Goal: Task Accomplishment & Management: Complete application form

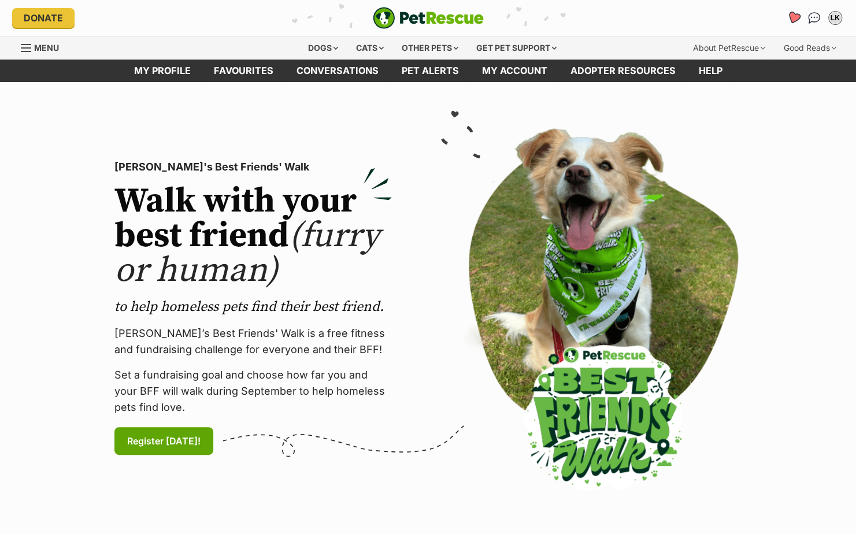
click at [794, 16] on icon "Favourites" at bounding box center [793, 17] width 14 height 13
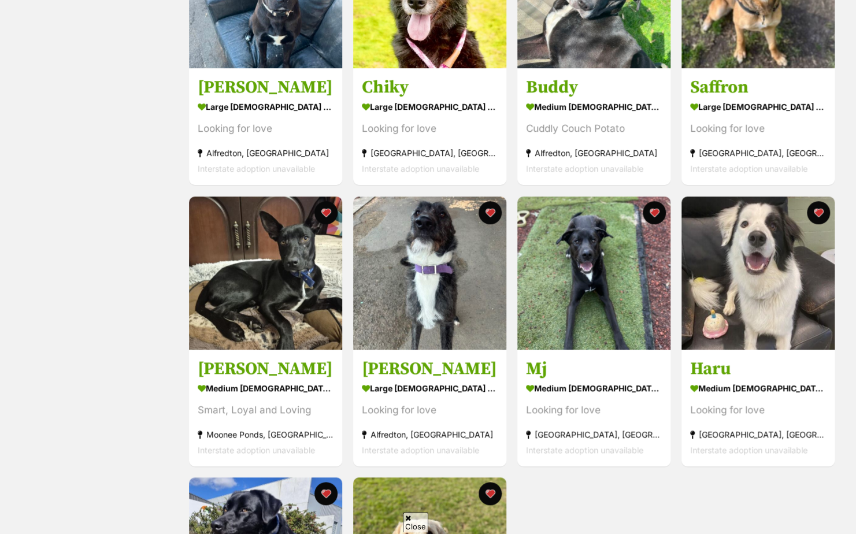
scroll to position [348, 0]
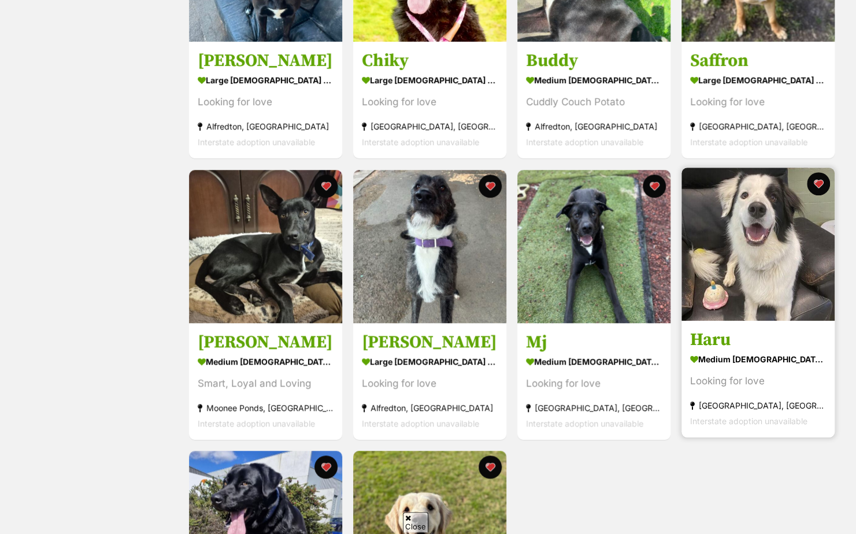
click at [765, 265] on img at bounding box center [758, 244] width 153 height 153
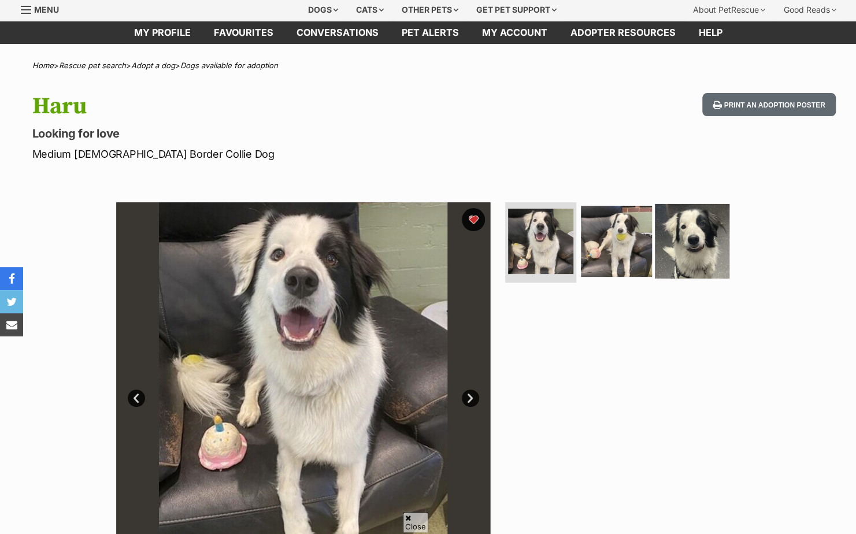
click at [701, 236] on img at bounding box center [692, 241] width 75 height 75
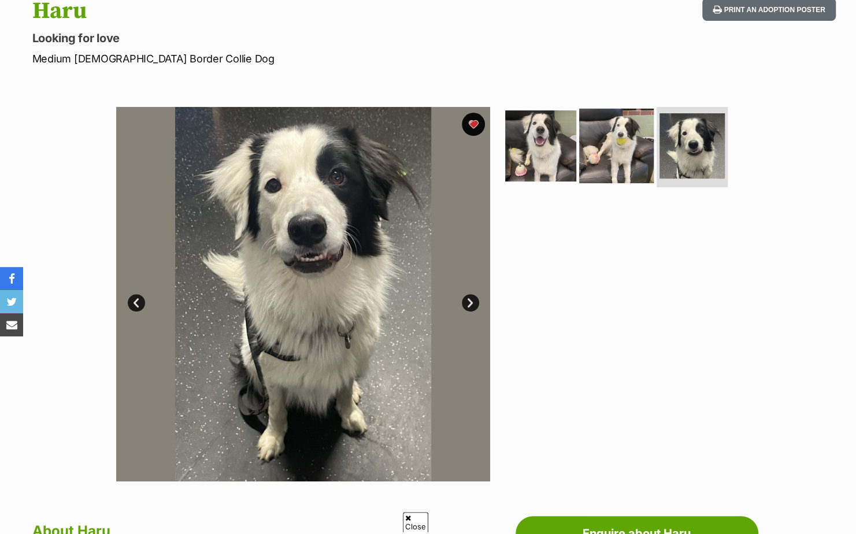
click at [613, 167] on img at bounding box center [616, 145] width 75 height 75
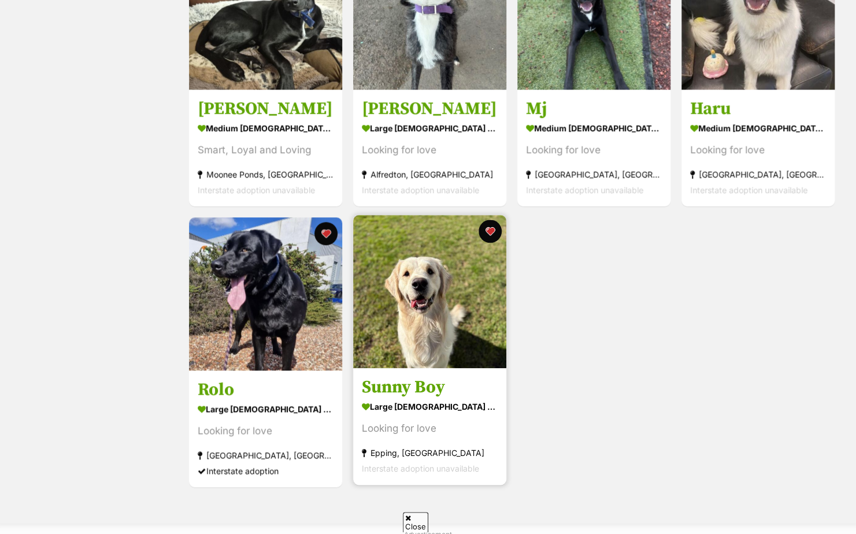
click at [438, 336] on img at bounding box center [429, 291] width 153 height 153
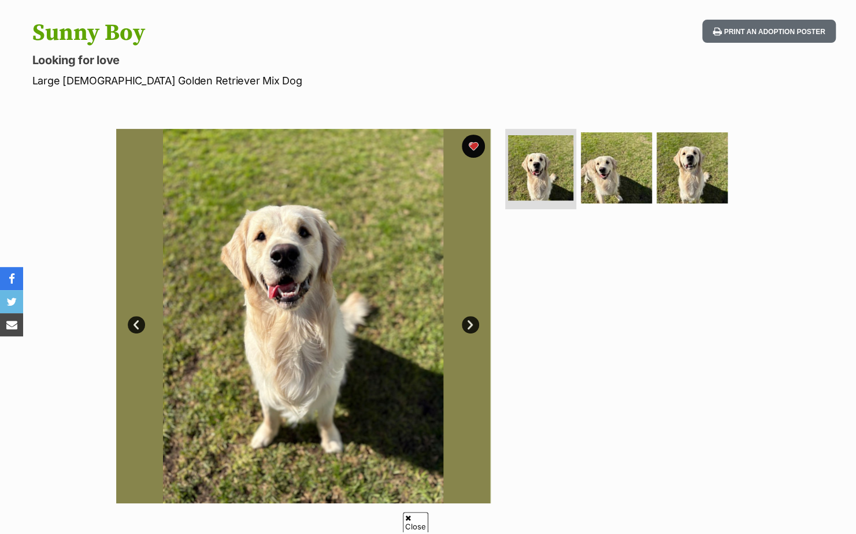
scroll to position [114, 0]
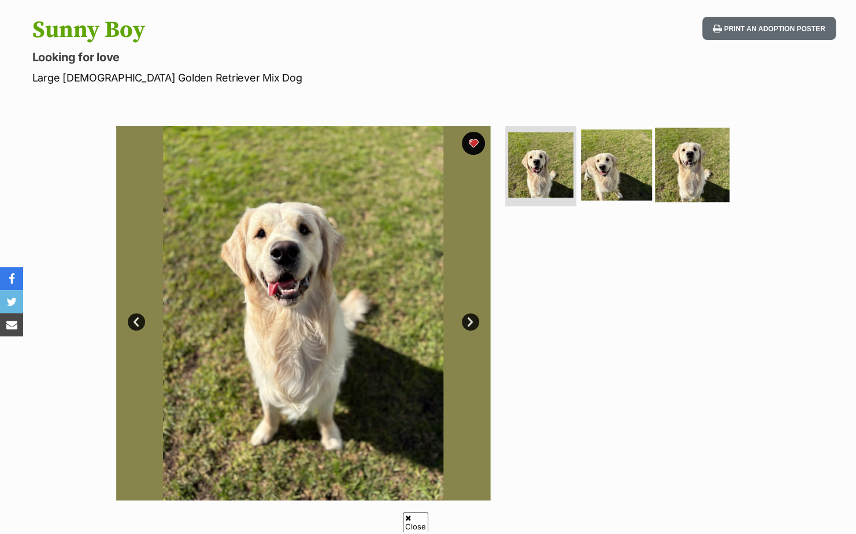
click at [702, 169] on img at bounding box center [692, 164] width 75 height 75
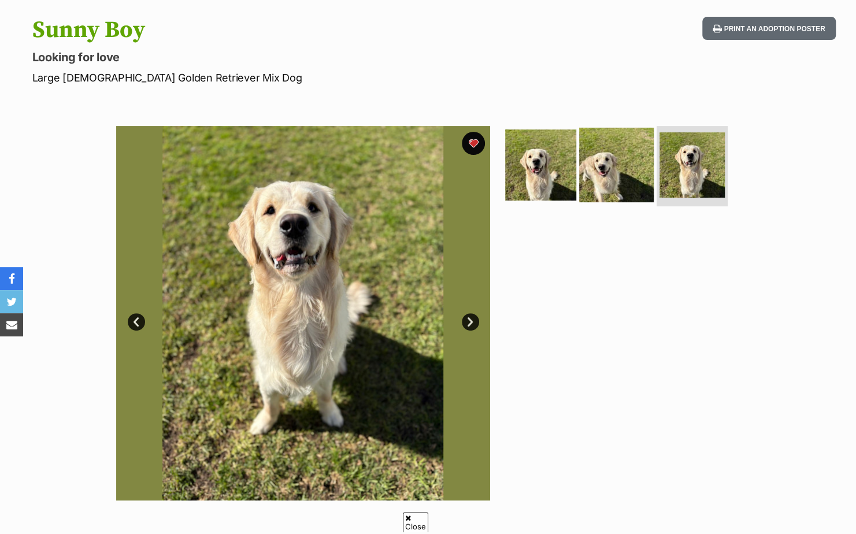
click at [623, 182] on img at bounding box center [616, 164] width 75 height 75
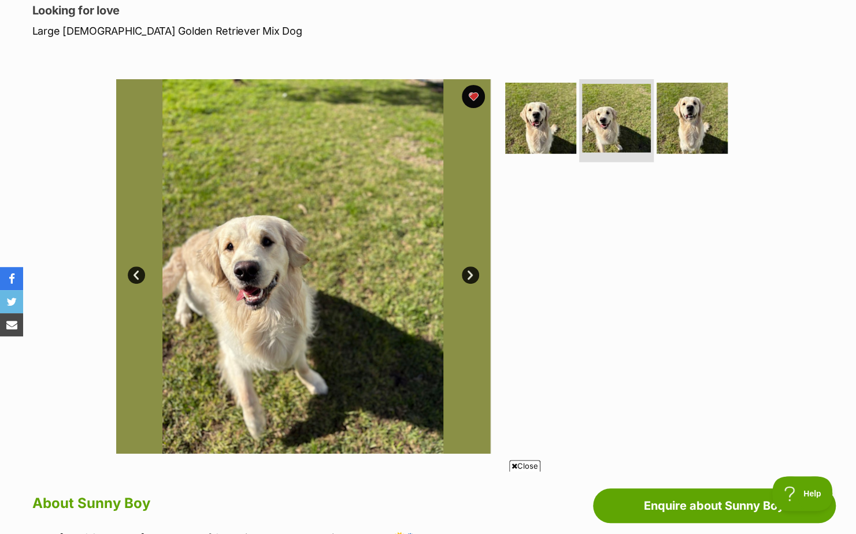
scroll to position [160, 0]
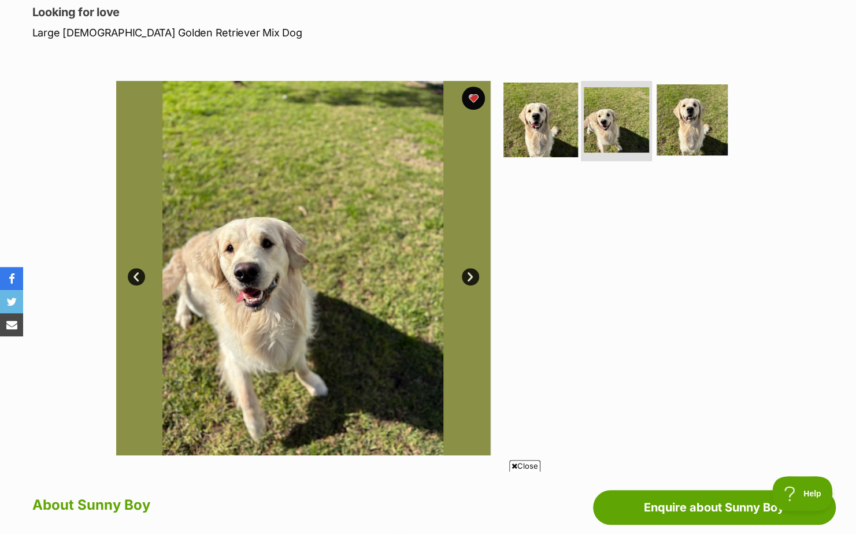
click at [553, 116] on img at bounding box center [541, 119] width 75 height 75
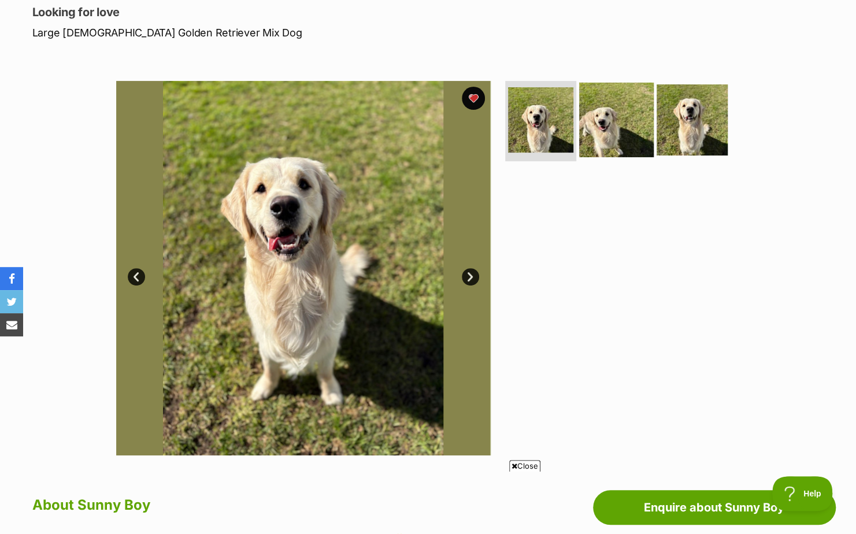
click at [590, 125] on img at bounding box center [616, 119] width 75 height 75
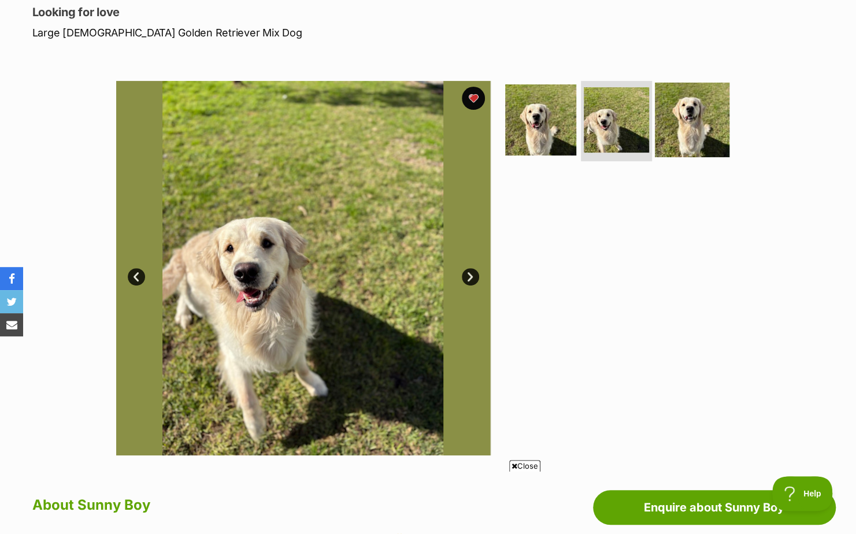
click at [668, 130] on img at bounding box center [692, 119] width 75 height 75
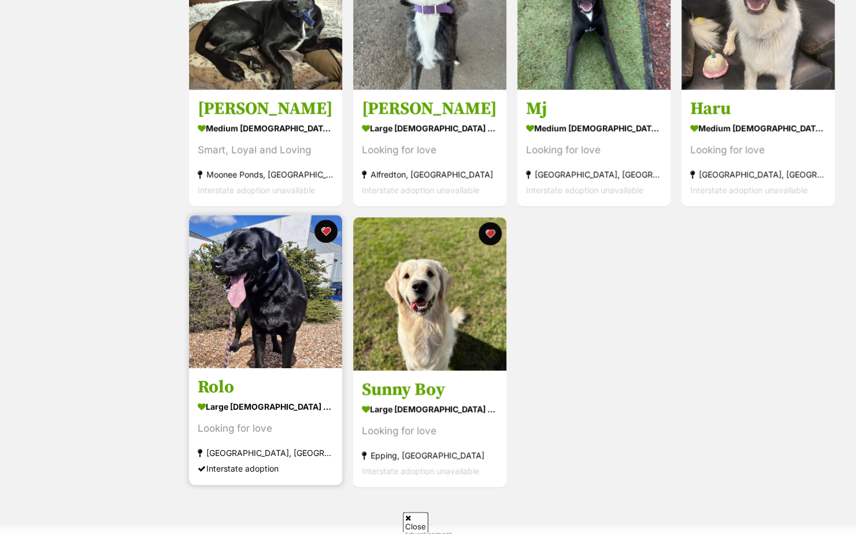
click at [247, 318] on img at bounding box center [265, 291] width 153 height 153
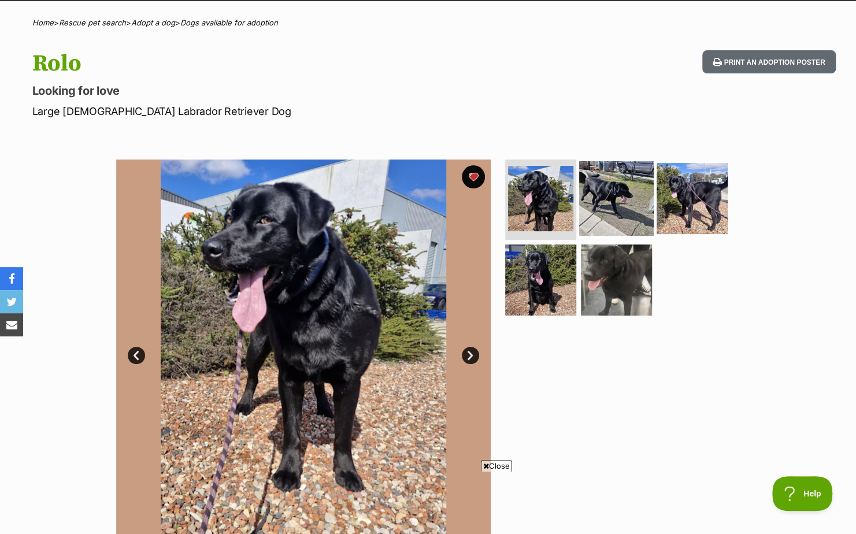
click at [605, 188] on img at bounding box center [616, 198] width 75 height 75
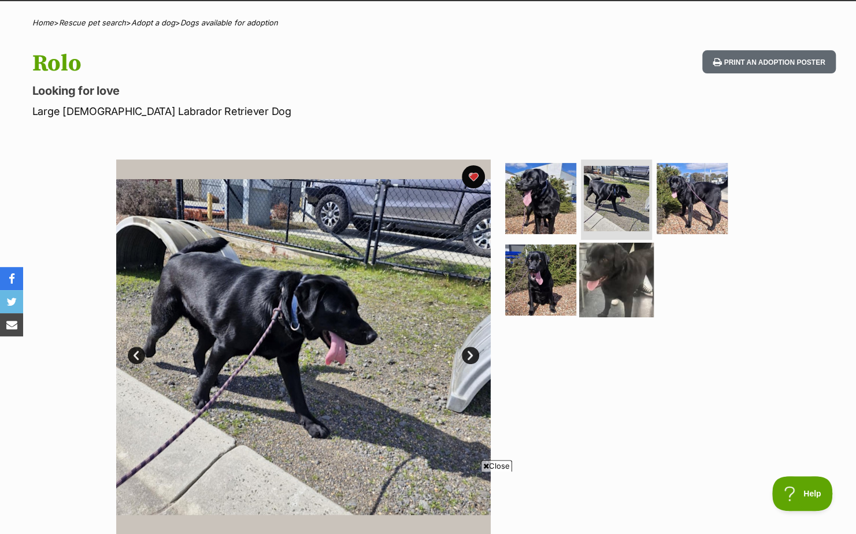
click at [615, 284] on img at bounding box center [616, 280] width 75 height 75
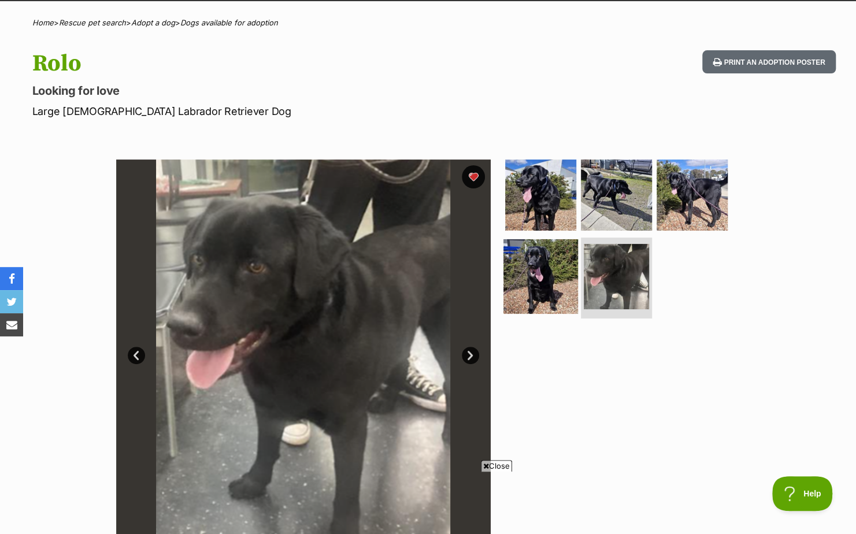
click at [543, 295] on img at bounding box center [541, 276] width 75 height 75
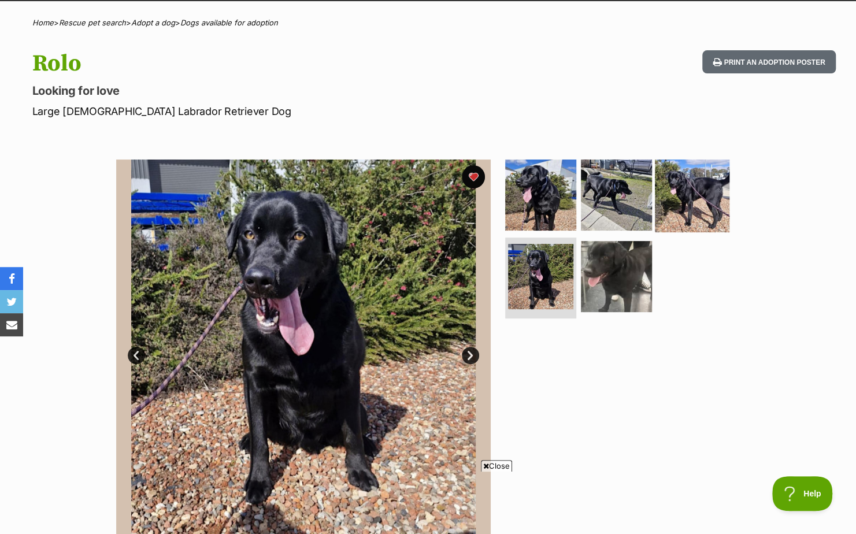
click at [676, 198] on img at bounding box center [692, 194] width 75 height 75
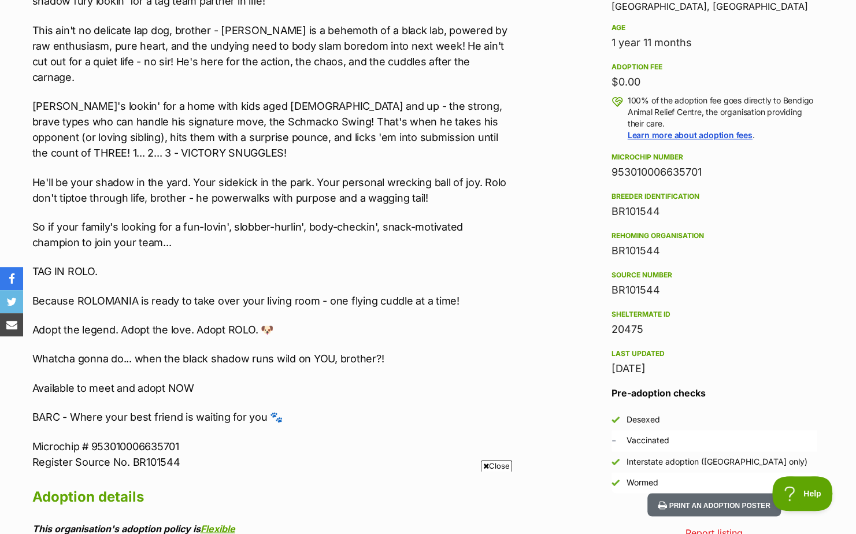
scroll to position [782, 0]
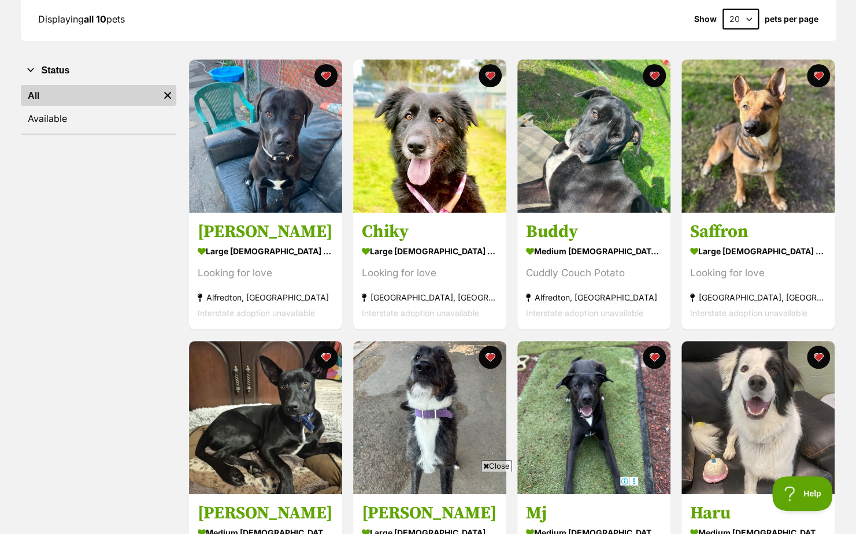
scroll to position [157, 0]
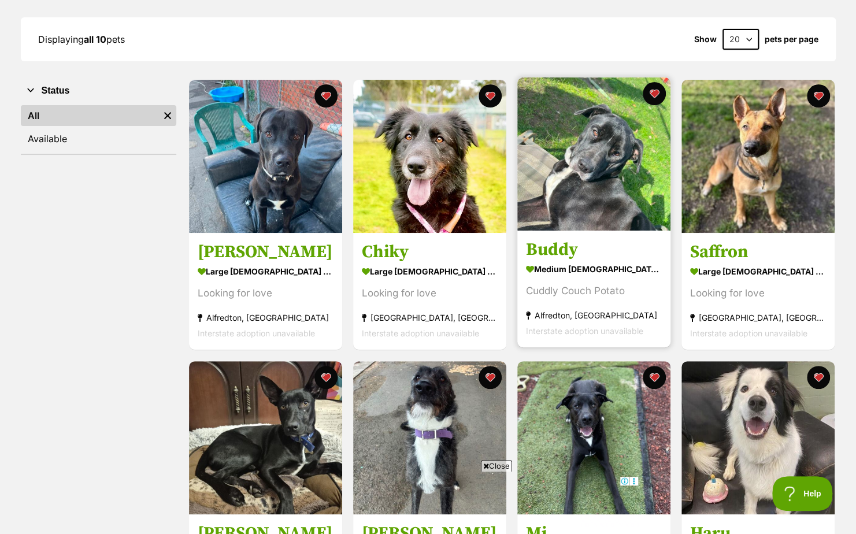
click at [580, 192] on img at bounding box center [593, 153] width 153 height 153
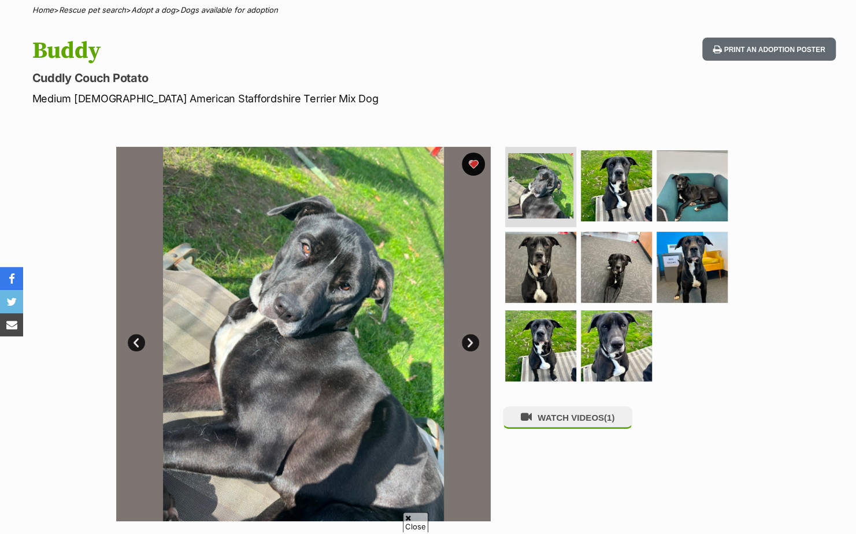
scroll to position [131, 0]
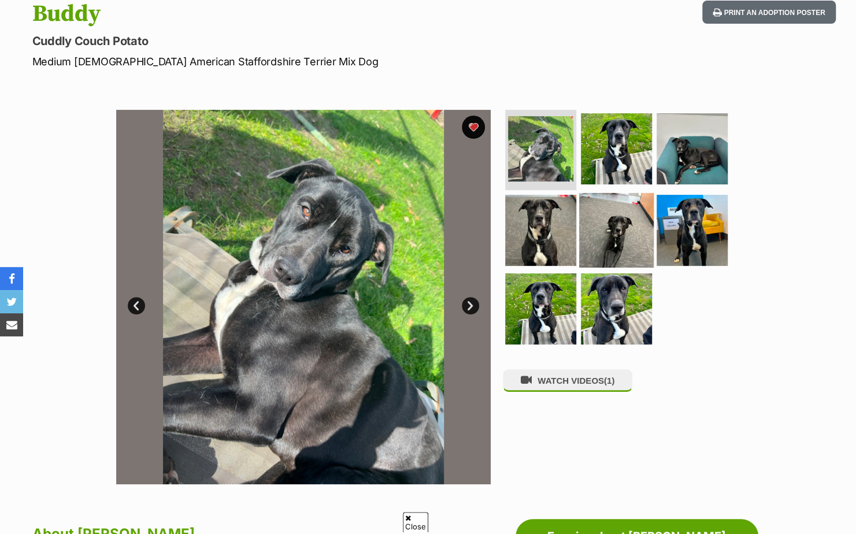
click at [645, 224] on img at bounding box center [616, 230] width 75 height 75
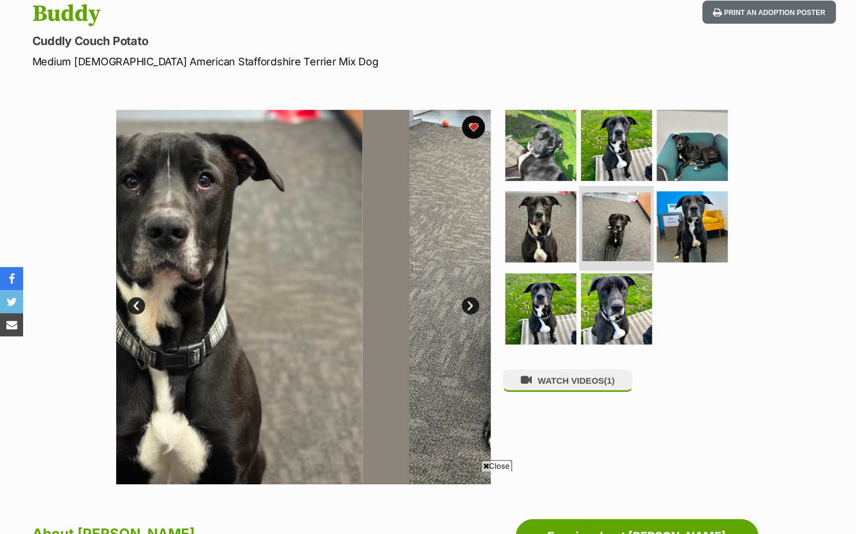
scroll to position [0, 0]
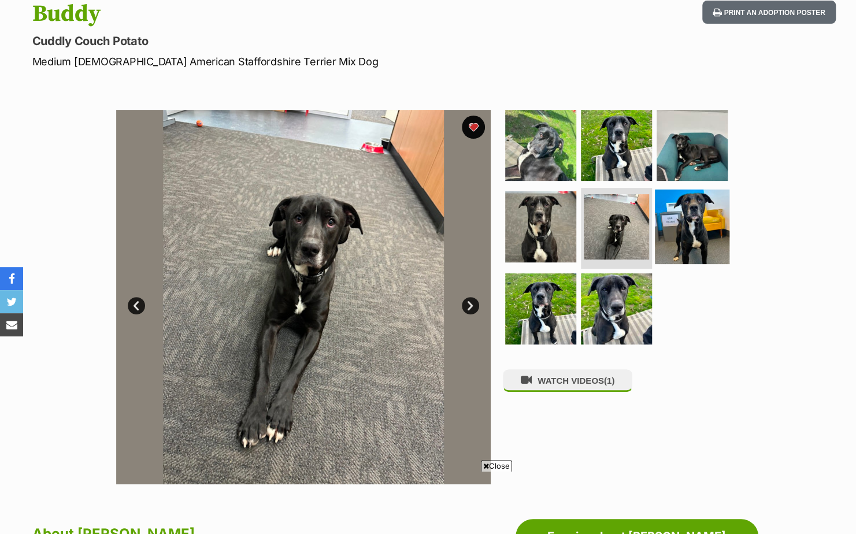
click at [698, 233] on img at bounding box center [692, 227] width 75 height 75
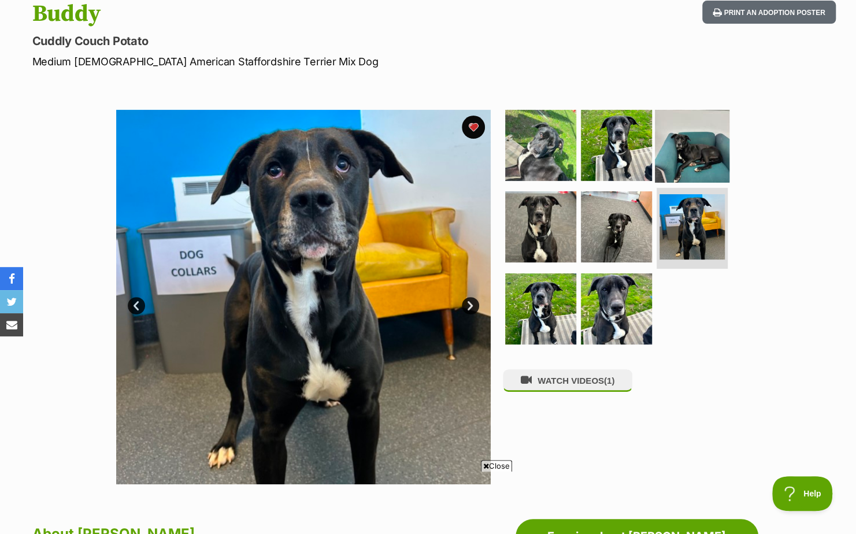
click at [658, 170] on img at bounding box center [692, 145] width 75 height 75
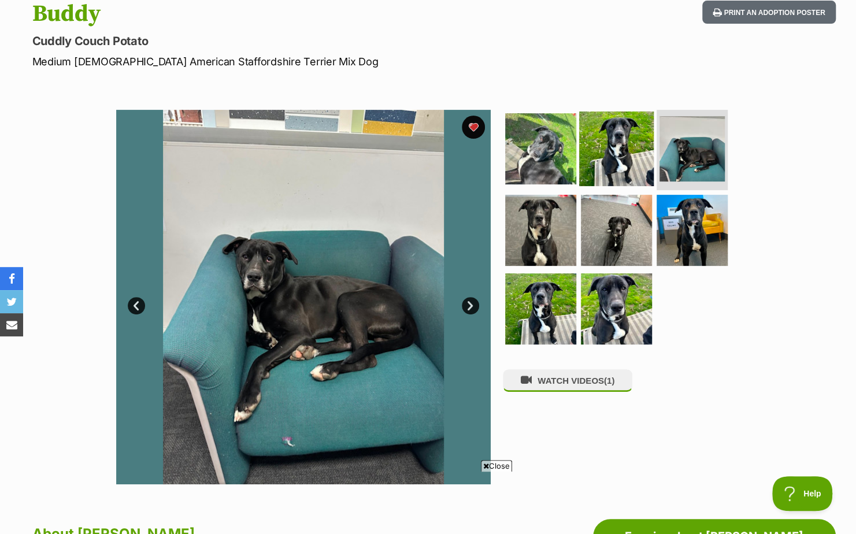
click at [598, 169] on img at bounding box center [616, 148] width 75 height 75
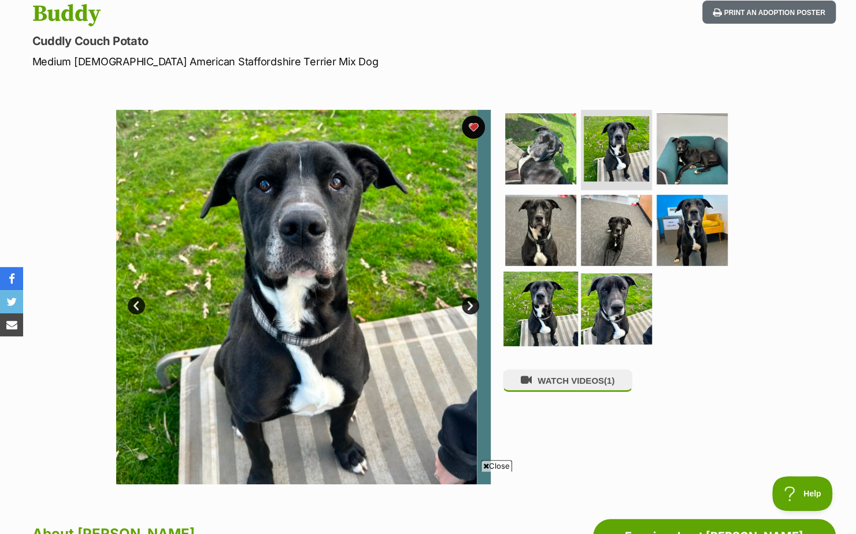
click at [539, 310] on img at bounding box center [541, 309] width 75 height 75
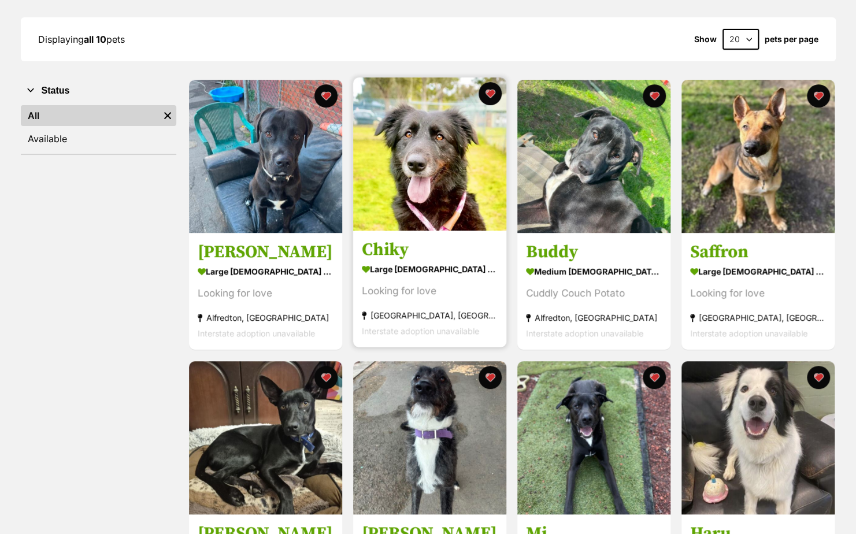
click at [431, 213] on img at bounding box center [429, 153] width 153 height 153
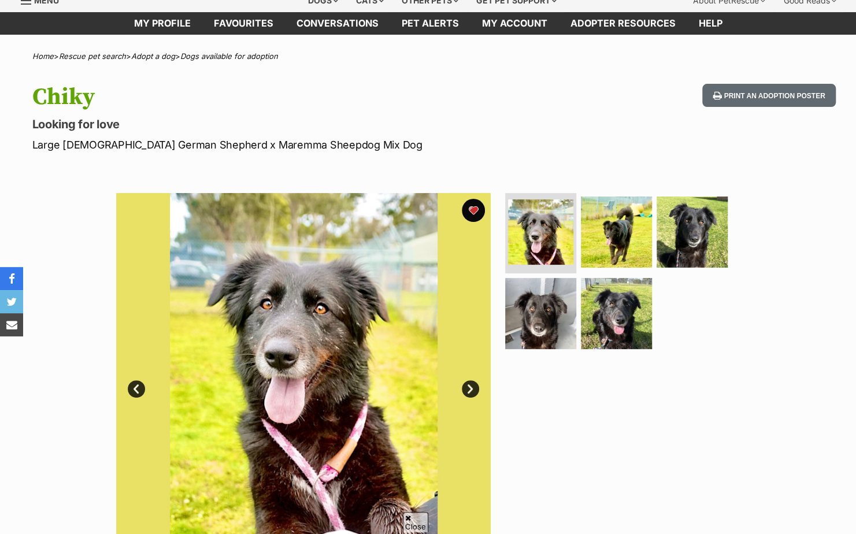
scroll to position [76, 0]
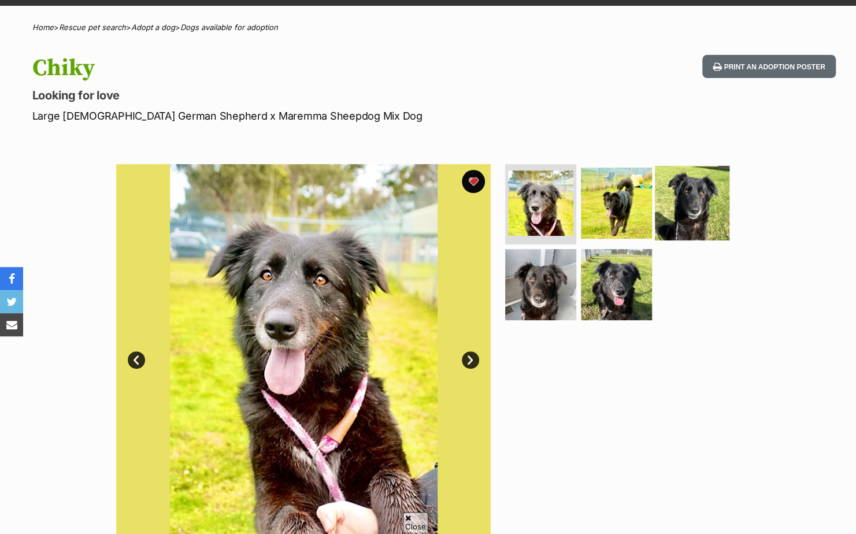
click at [696, 232] on img at bounding box center [692, 202] width 75 height 75
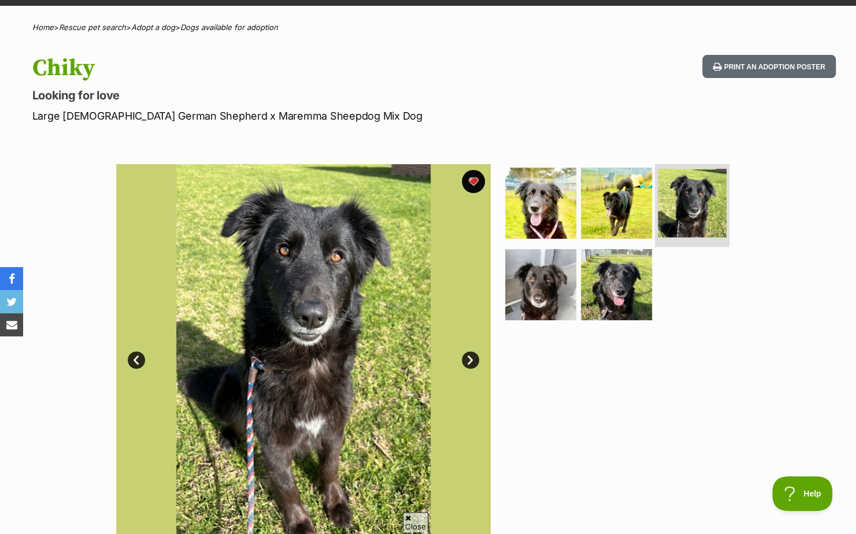
scroll to position [0, 0]
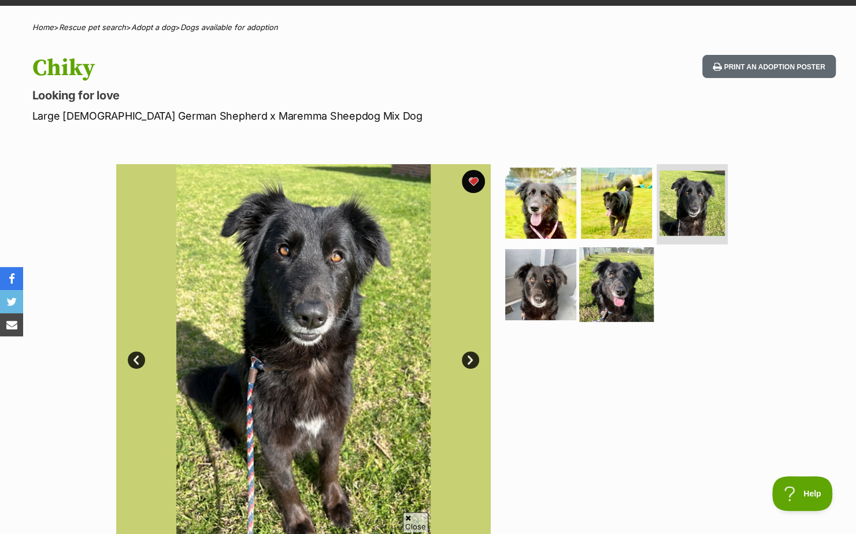
click at [624, 290] on img at bounding box center [616, 284] width 75 height 75
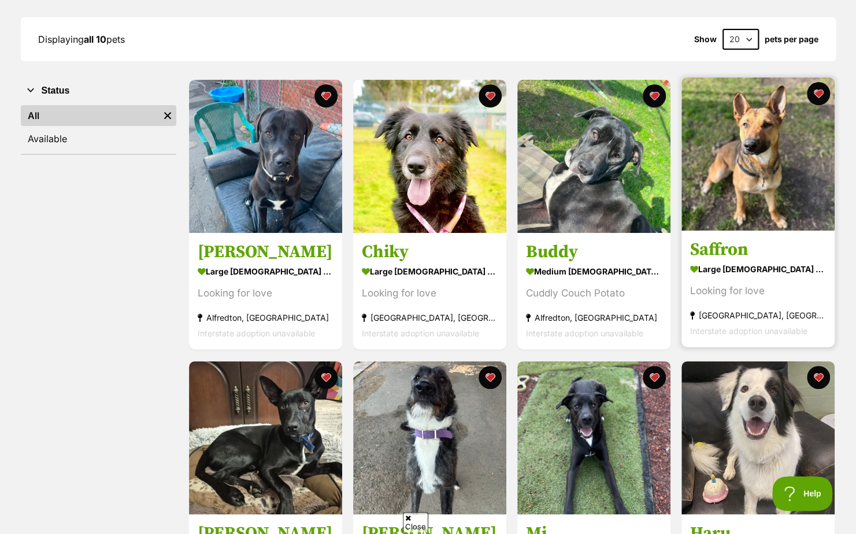
click at [758, 183] on img at bounding box center [758, 153] width 153 height 153
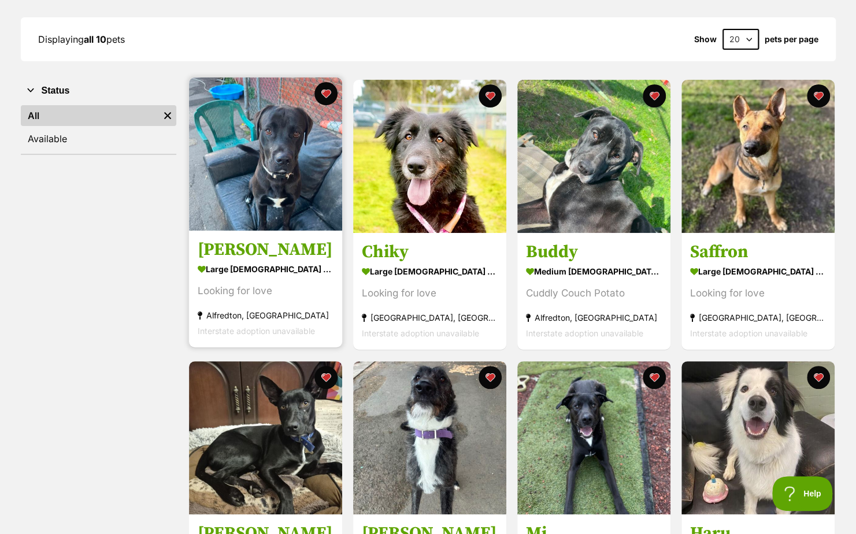
click at [245, 153] on img at bounding box center [265, 153] width 153 height 153
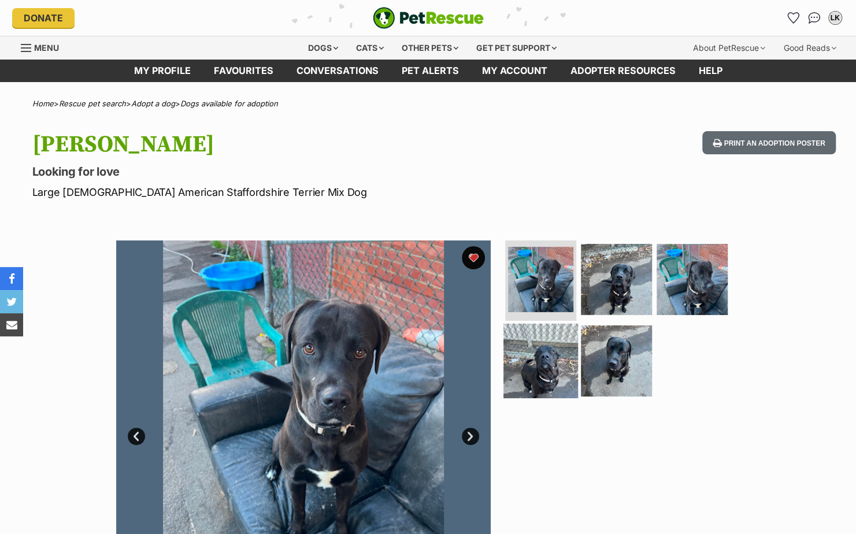
click at [568, 373] on img at bounding box center [541, 361] width 75 height 75
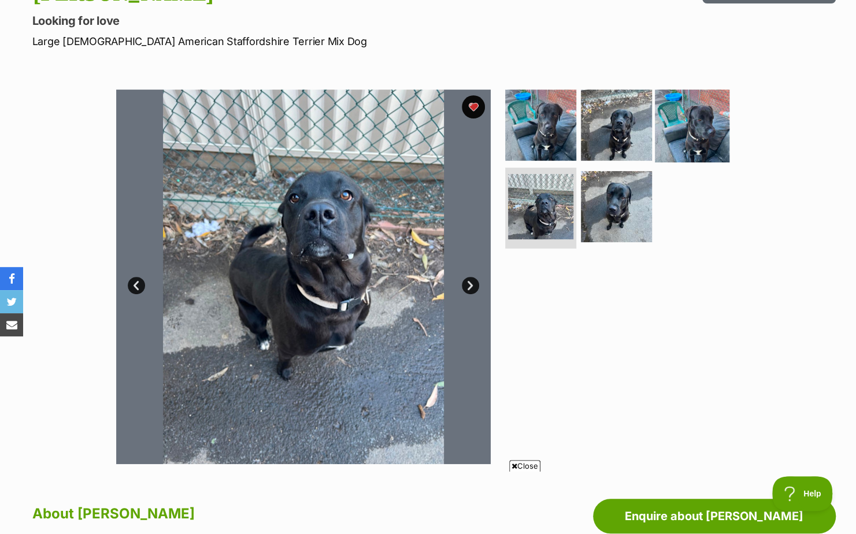
click at [715, 124] on img at bounding box center [692, 124] width 75 height 75
click at [713, 156] on img at bounding box center [692, 124] width 75 height 75
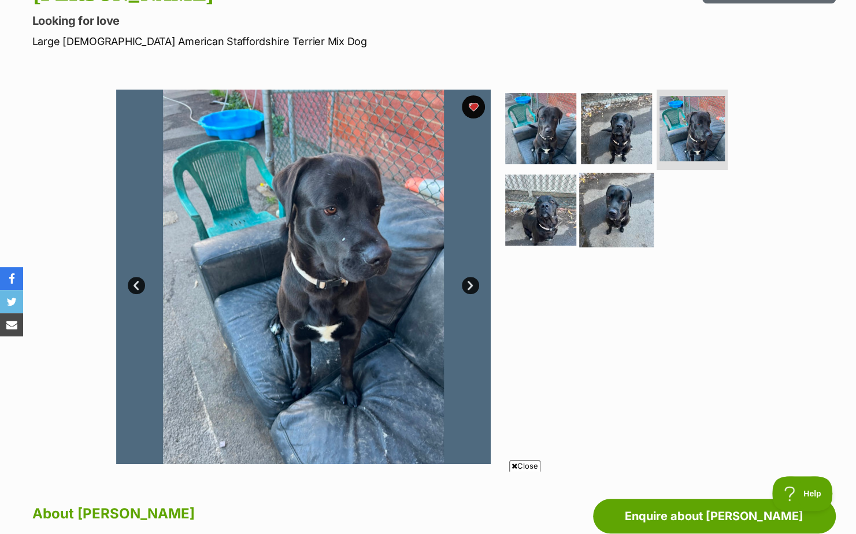
click at [630, 228] on img at bounding box center [616, 210] width 75 height 75
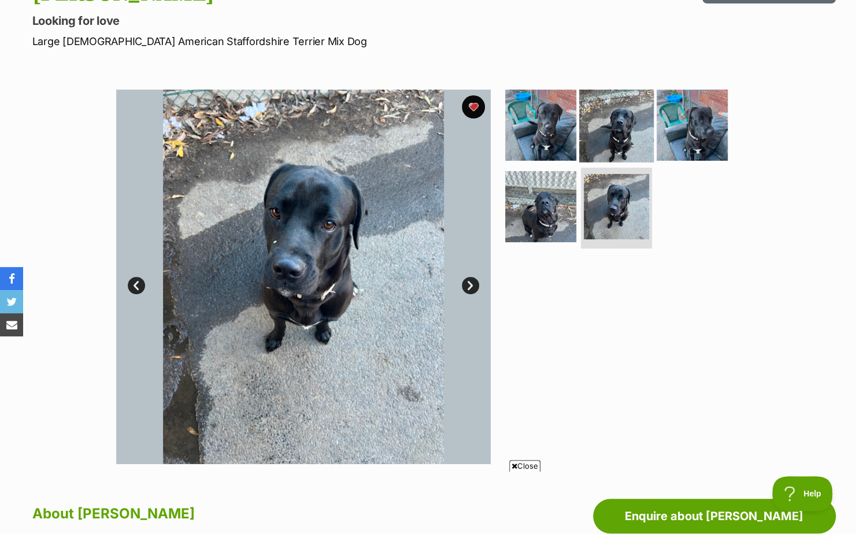
click at [625, 124] on img at bounding box center [616, 124] width 75 height 75
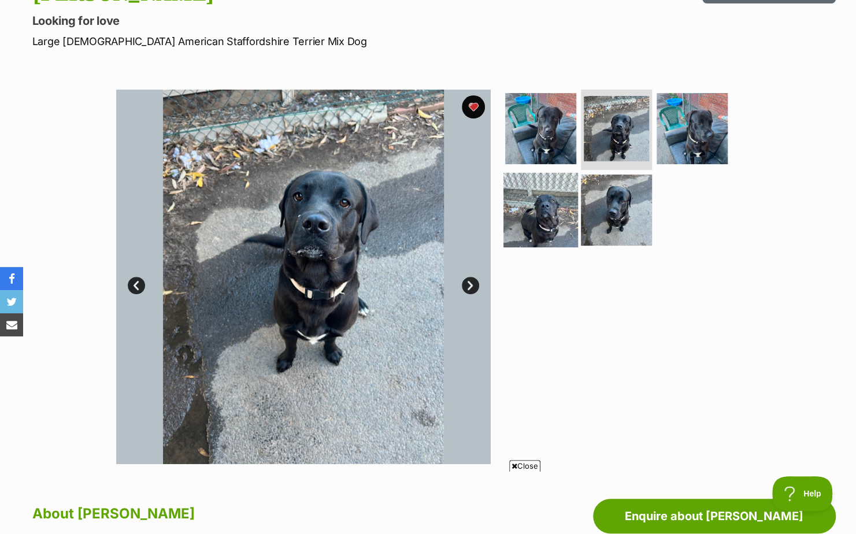
click at [557, 209] on img at bounding box center [541, 210] width 75 height 75
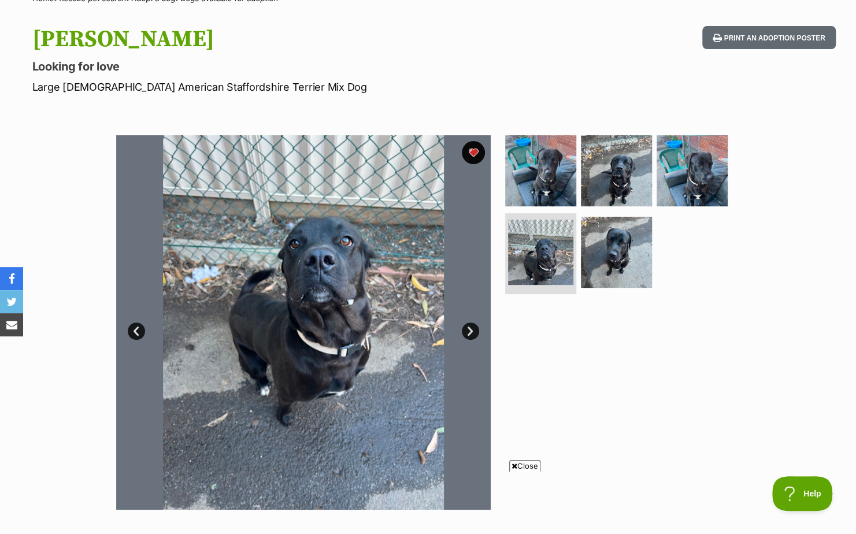
scroll to position [105, 0]
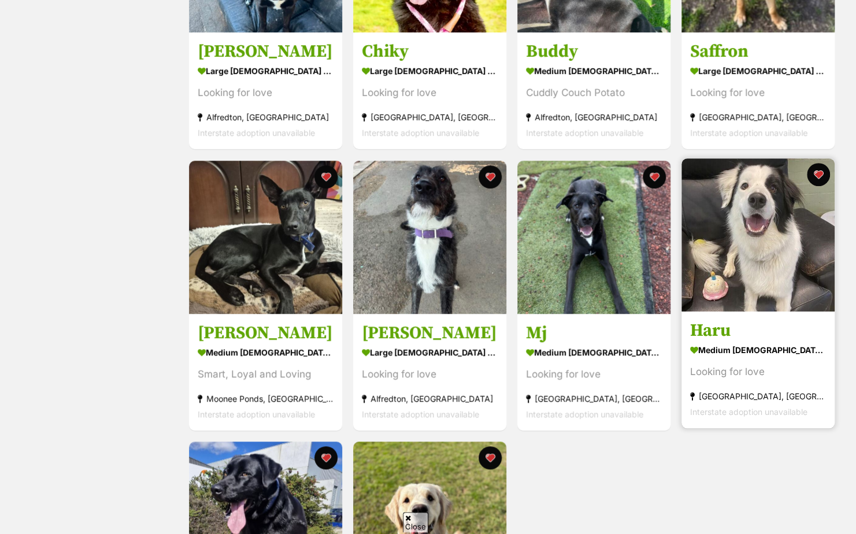
click at [750, 286] on img at bounding box center [758, 234] width 153 height 153
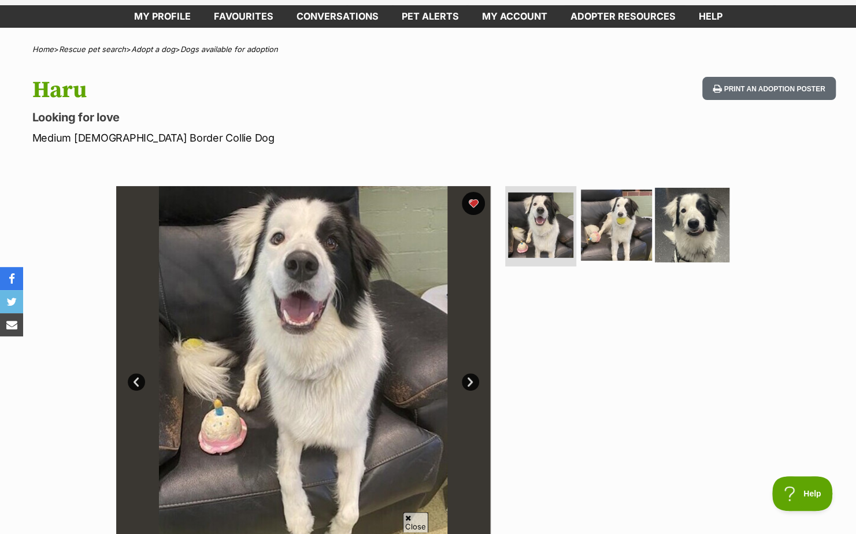
click at [691, 220] on img at bounding box center [692, 224] width 75 height 75
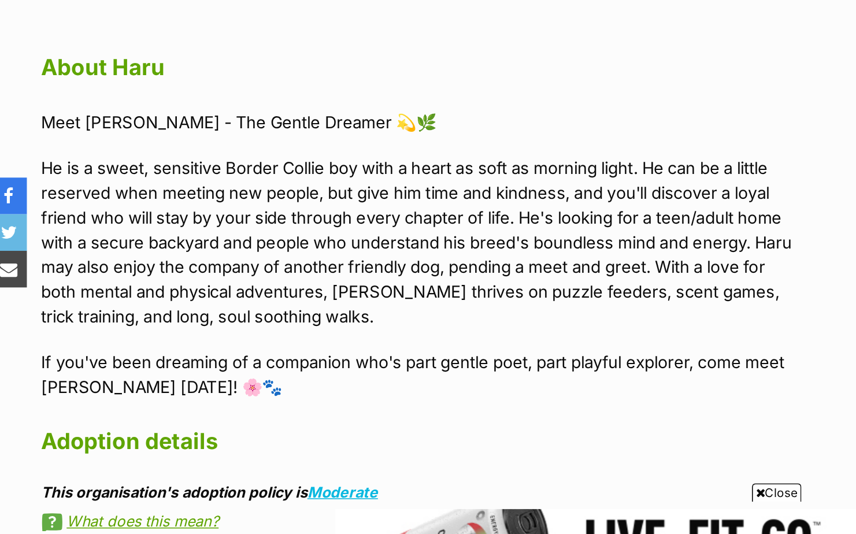
scroll to position [478, 0]
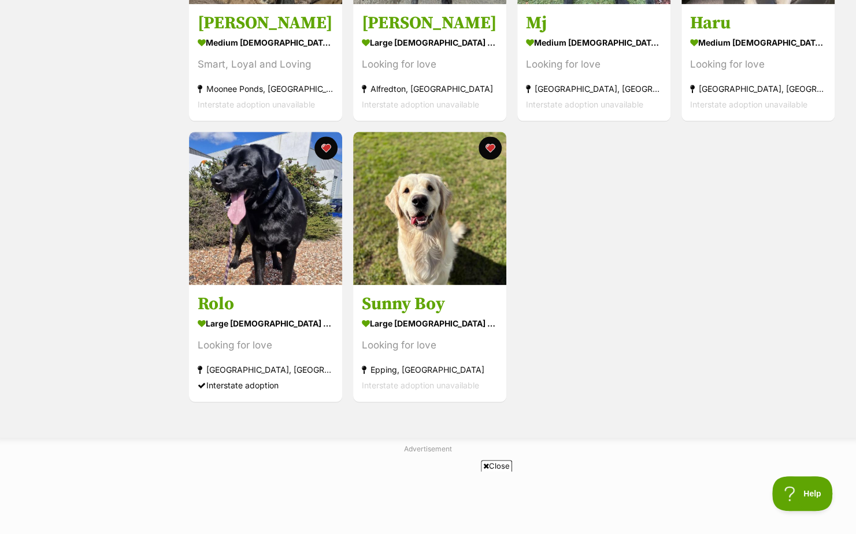
scroll to position [667, 0]
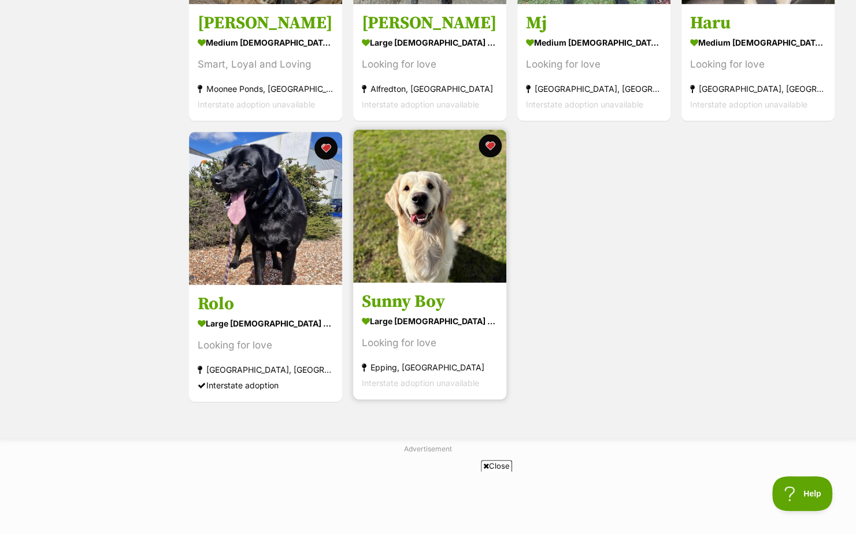
click at [442, 243] on img at bounding box center [429, 206] width 153 height 153
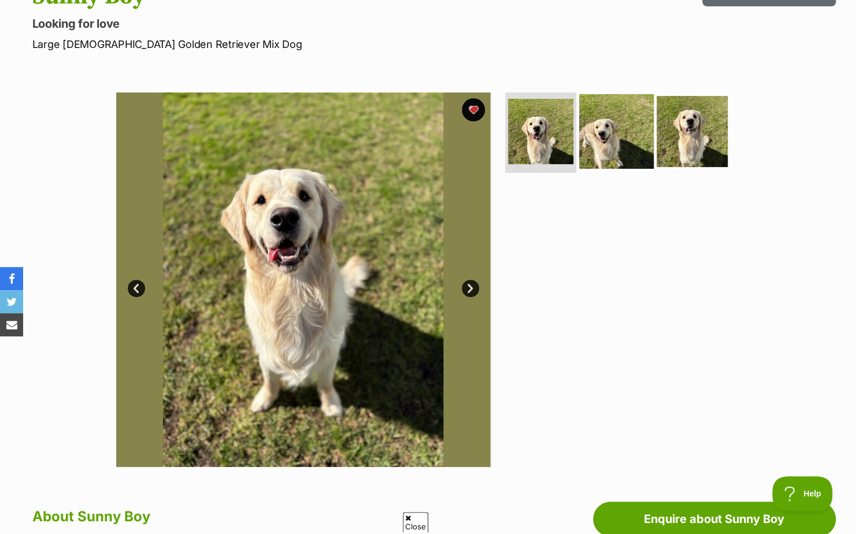
click at [617, 143] on img at bounding box center [616, 131] width 75 height 75
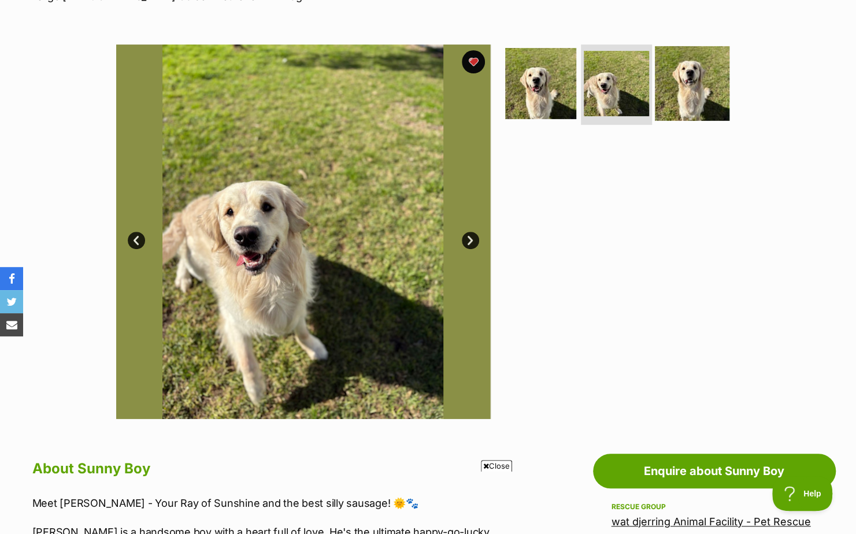
click at [702, 99] on img at bounding box center [692, 83] width 75 height 75
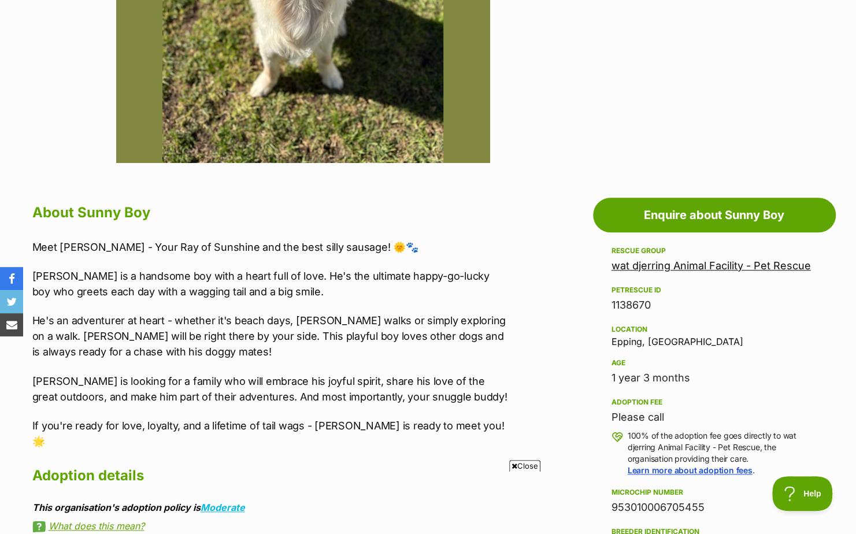
scroll to position [455, 0]
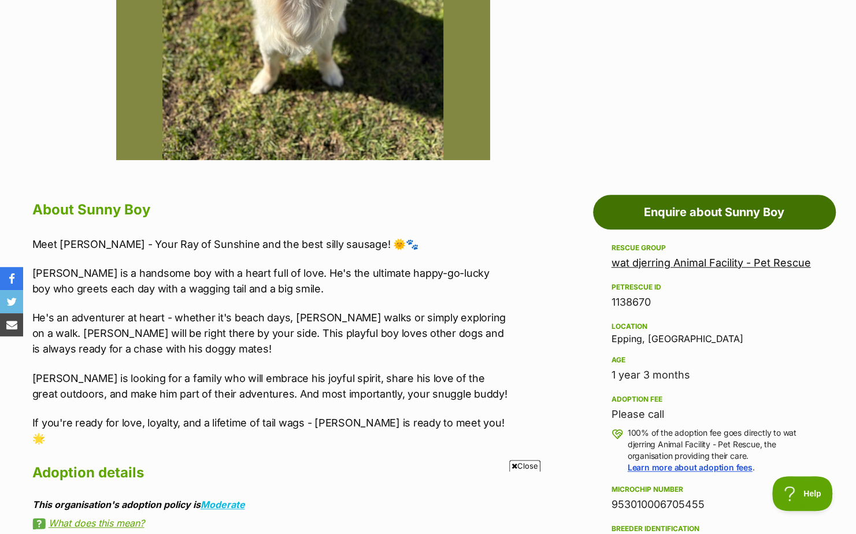
click at [778, 222] on link "Enquire about Sunny Boy" at bounding box center [714, 212] width 243 height 35
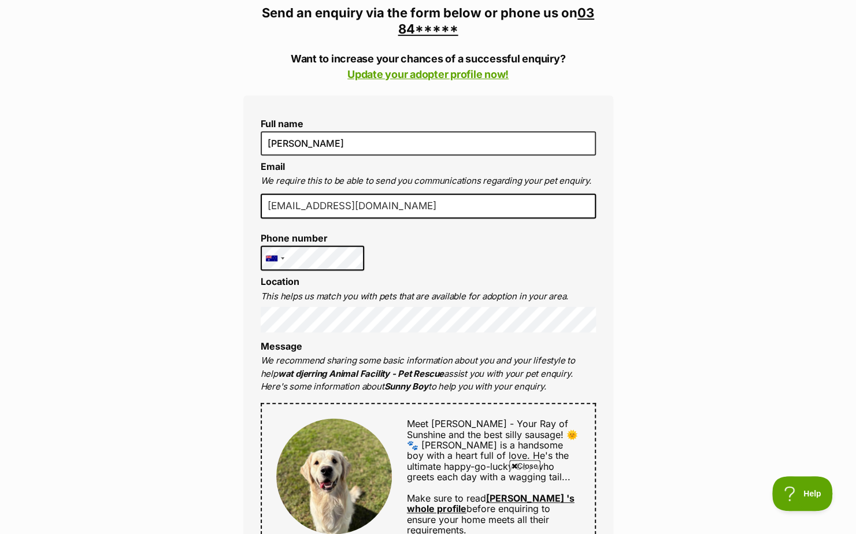
scroll to position [272, 0]
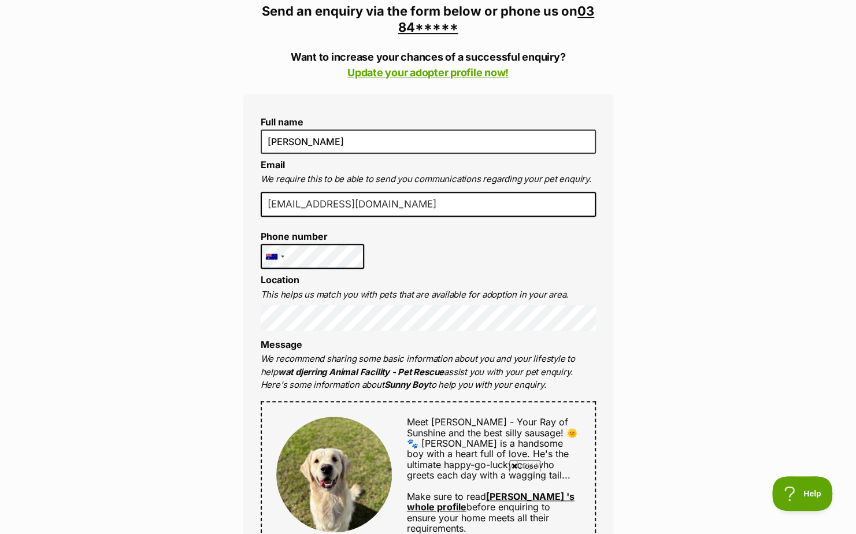
click at [341, 238] on label "Phone number" at bounding box center [313, 236] width 104 height 10
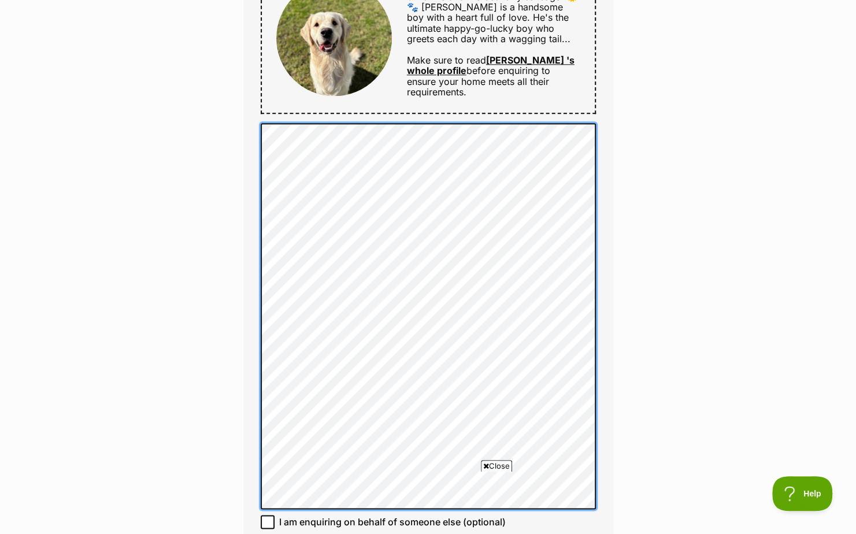
scroll to position [0, 0]
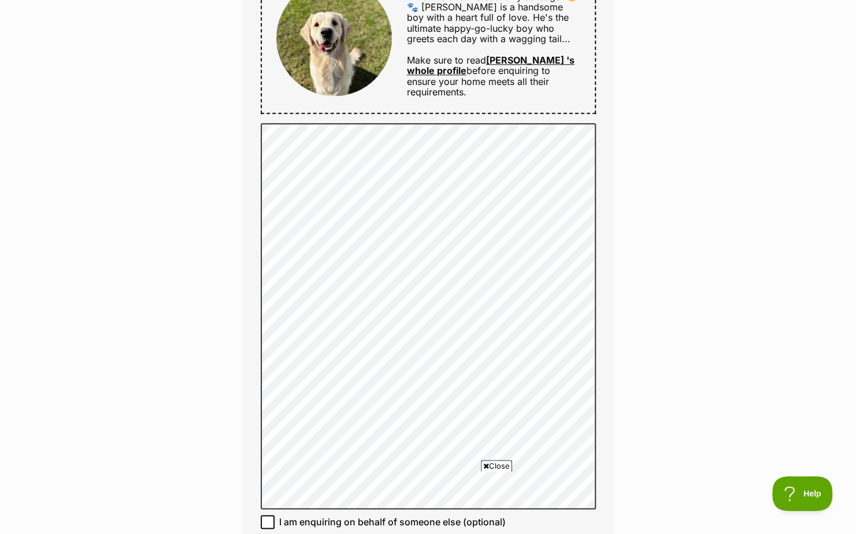
click at [635, 303] on div "Enquire about Sunny Boy 03 8401 6200 Send an enquiry via the form below or phon…" at bounding box center [428, 276] width 856 height 1760
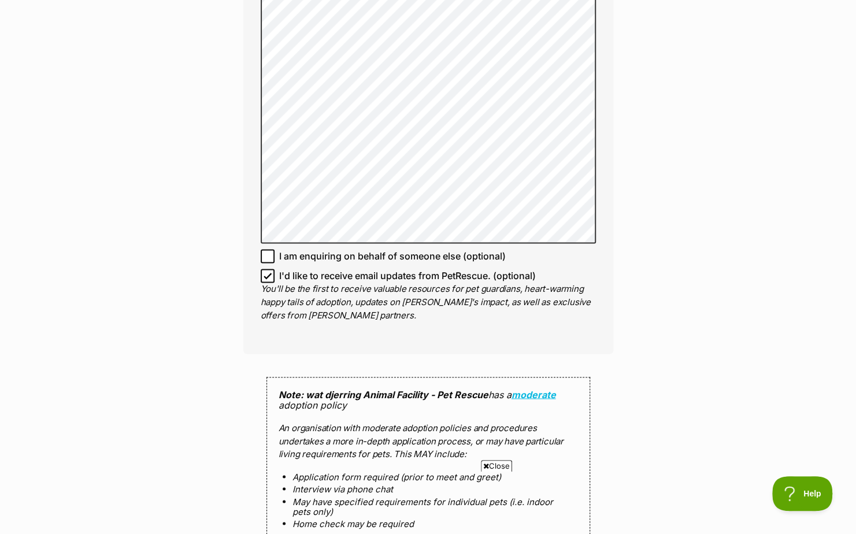
scroll to position [1016, 0]
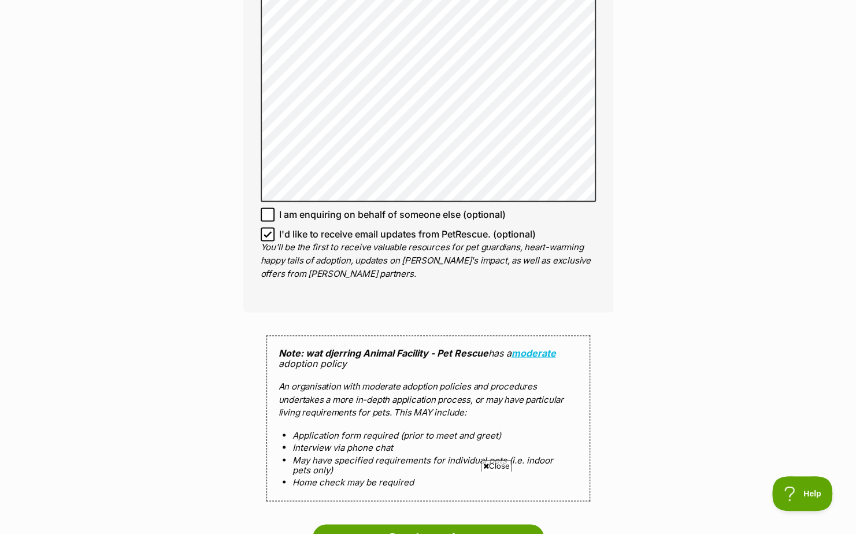
click at [267, 237] on icon at bounding box center [268, 234] width 8 height 8
click at [267, 237] on input "I'd like to receive email updates from PetRescue. (optional)" at bounding box center [268, 234] width 14 height 14
checkbox input "false"
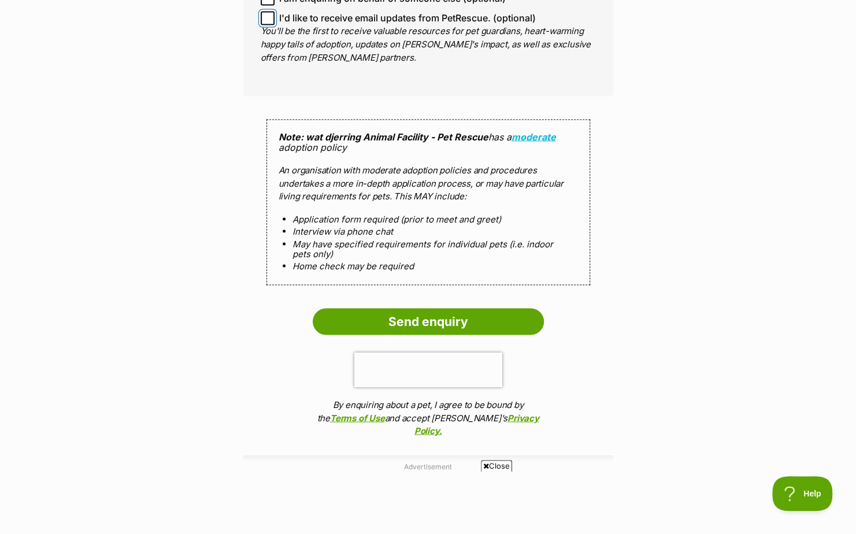
scroll to position [1248, 0]
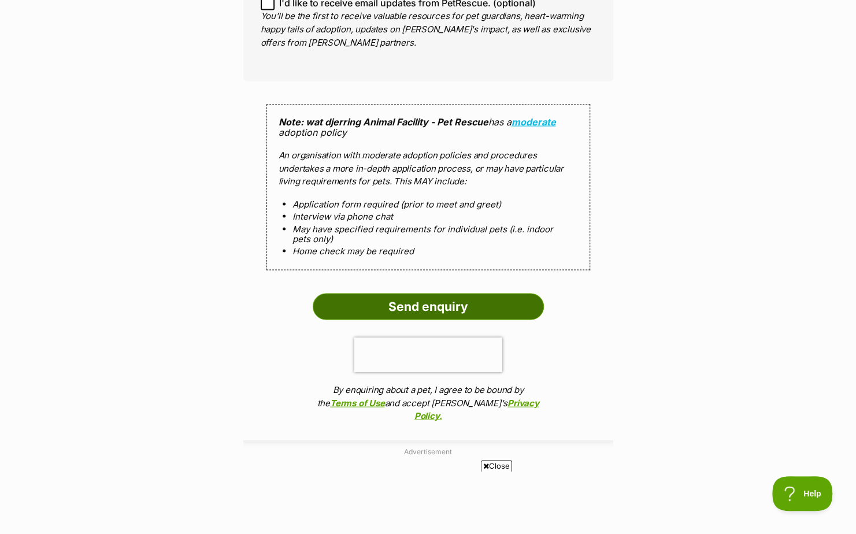
click at [504, 312] on input "Send enquiry" at bounding box center [428, 306] width 231 height 27
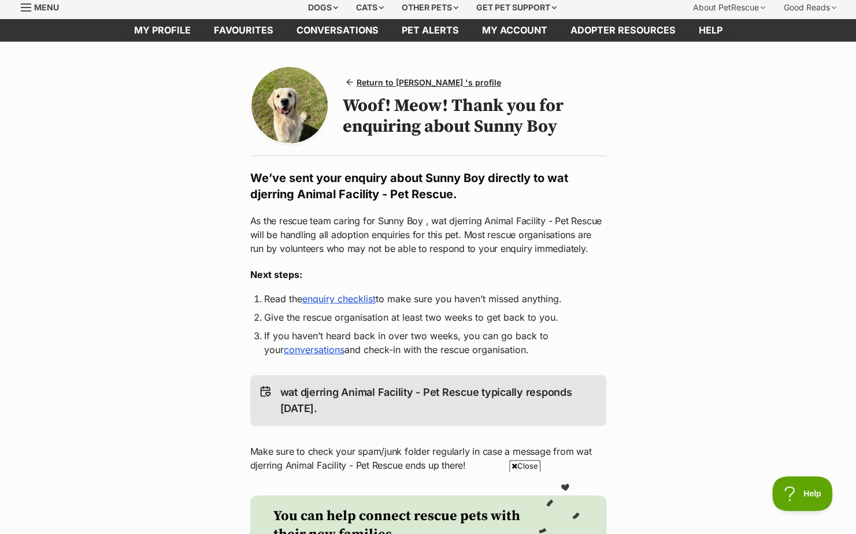
scroll to position [45, 0]
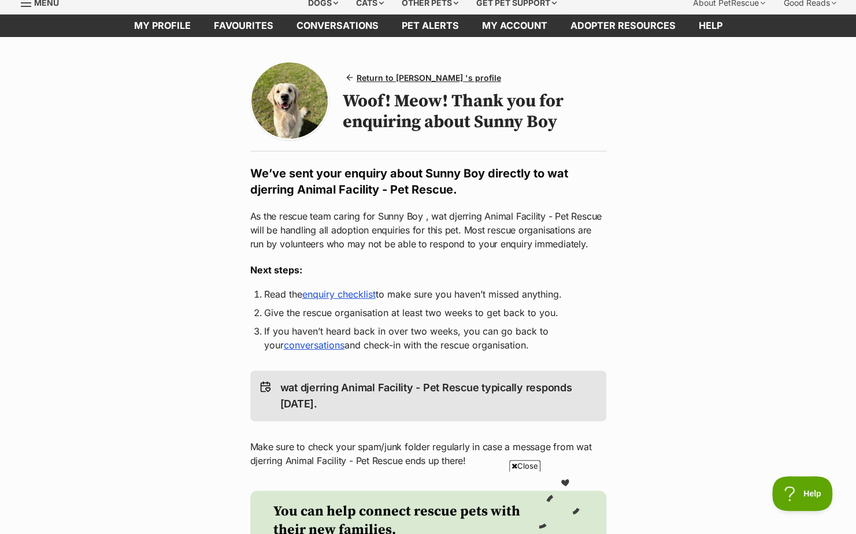
click at [597, 237] on p "As the rescue team caring for Sunny Boy , wat djerring Animal Facility - Pet Re…" at bounding box center [428, 230] width 356 height 42
